Goal: Navigation & Orientation: Find specific page/section

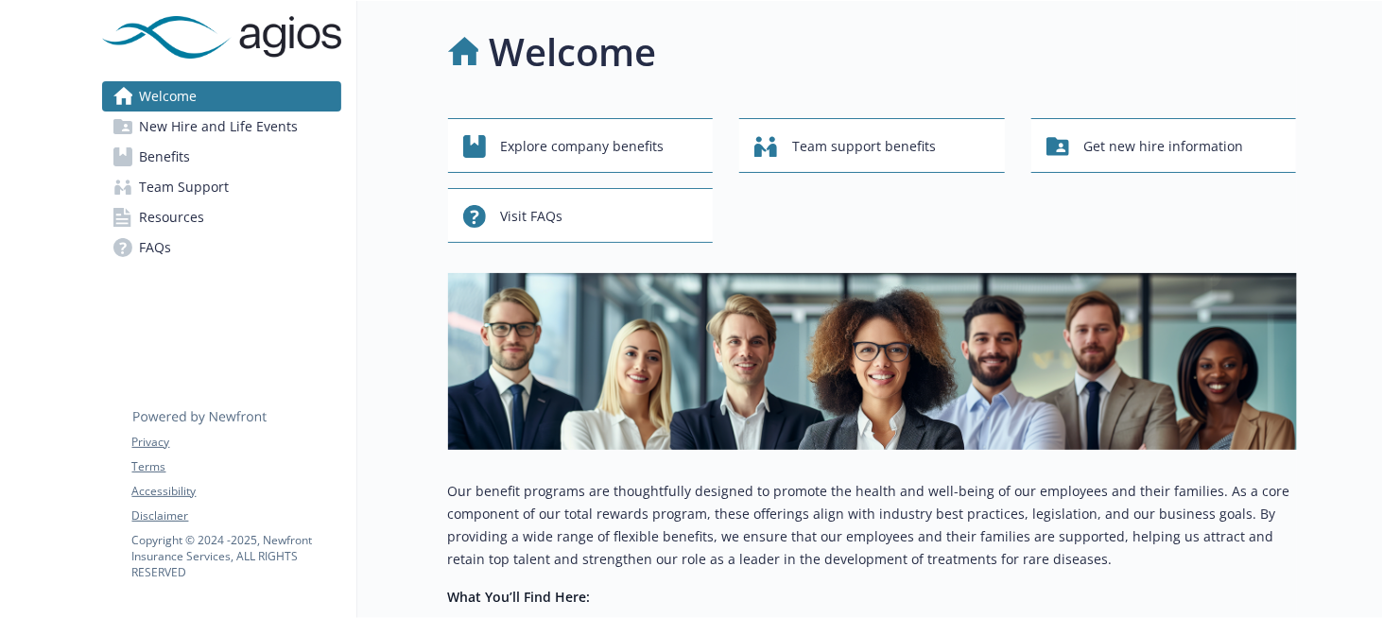
scroll to position [254, 0]
